Goal: Task Accomplishment & Management: Manage account settings

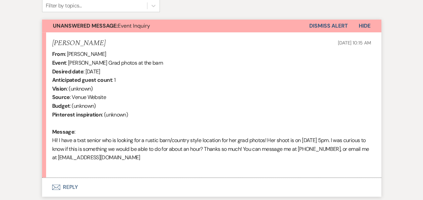
click at [68, 184] on button "Envelope Reply" at bounding box center [211, 186] width 339 height 19
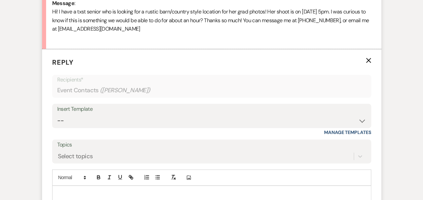
scroll to position [389, 0]
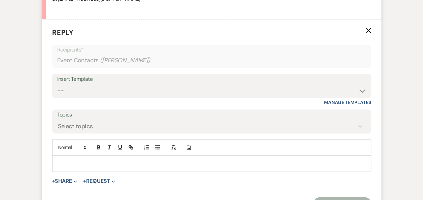
click at [156, 164] on p at bounding box center [211, 163] width 308 height 7
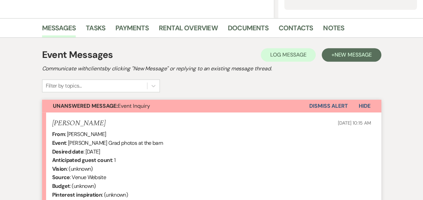
scroll to position [145, 0]
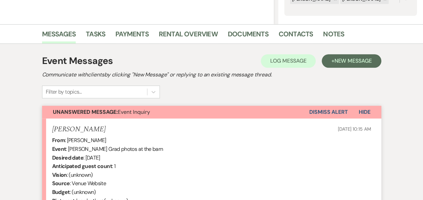
click at [322, 111] on button "Dismiss Alert" at bounding box center [328, 112] width 39 height 13
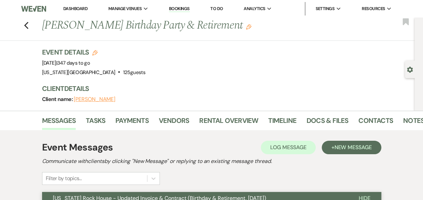
click at [76, 8] on link "Dashboard" at bounding box center [75, 9] width 24 height 6
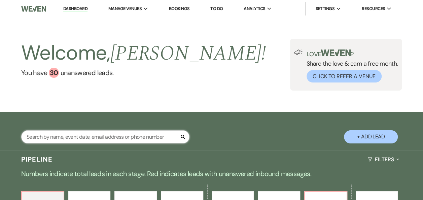
click at [77, 138] on input "text" at bounding box center [105, 136] width 168 height 13
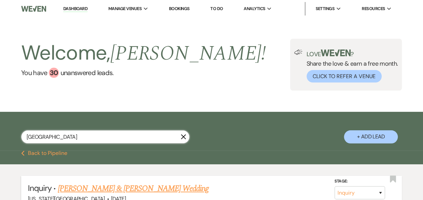
type input "[GEOGRAPHIC_DATA]"
click at [136, 187] on link "[PERSON_NAME] & [PERSON_NAME] Wedding" at bounding box center [133, 188] width 151 height 12
select select "5"
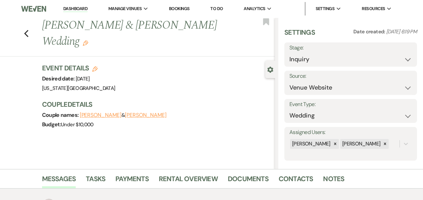
click at [136, 187] on link "Payments" at bounding box center [131, 180] width 33 height 15
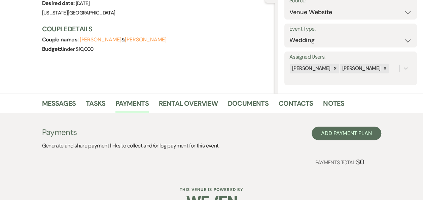
scroll to position [92, 0]
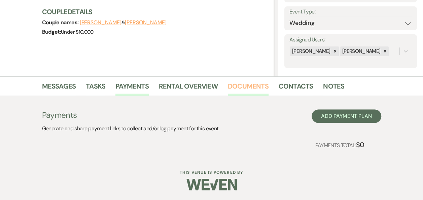
click at [245, 86] on link "Documents" at bounding box center [248, 88] width 41 height 15
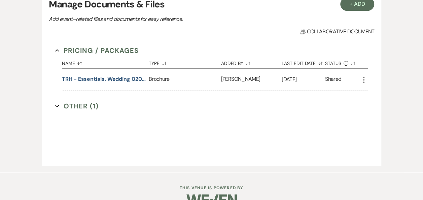
scroll to position [223, 0]
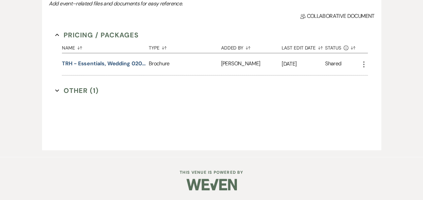
click at [76, 90] on button "Other (1) Expand" at bounding box center [76, 90] width 43 height 10
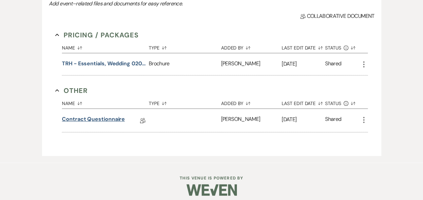
click at [103, 118] on link "Contract Questionnaire" at bounding box center [93, 120] width 63 height 10
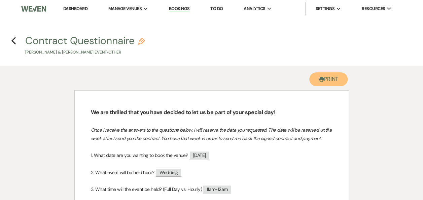
click at [330, 81] on button "Printer Print" at bounding box center [328, 79] width 39 height 14
